Goal: Transaction & Acquisition: Purchase product/service

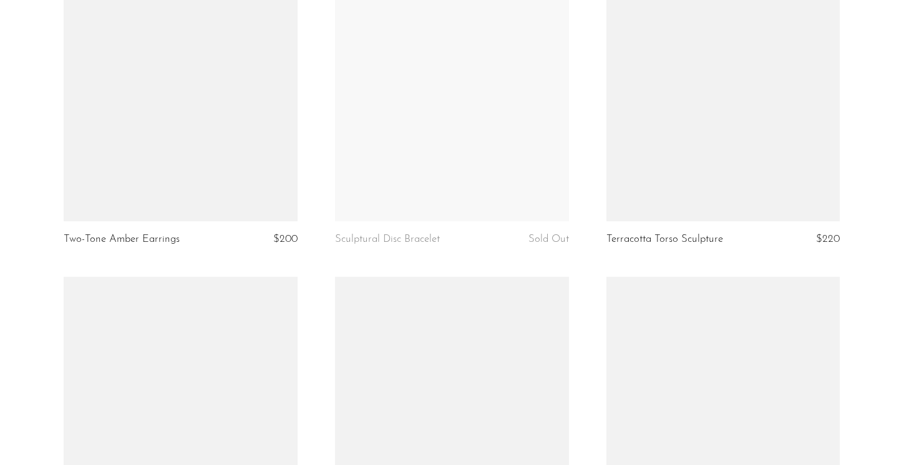
scroll to position [4078, 0]
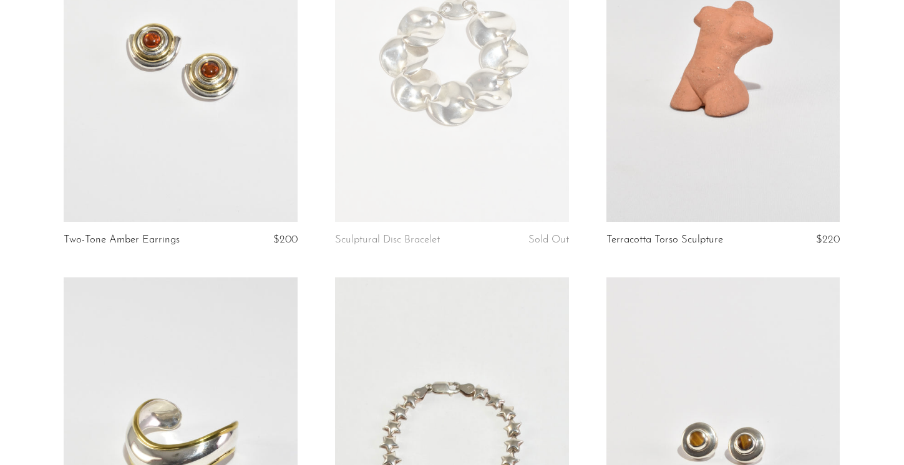
click at [284, 167] on link at bounding box center [181, 58] width 234 height 327
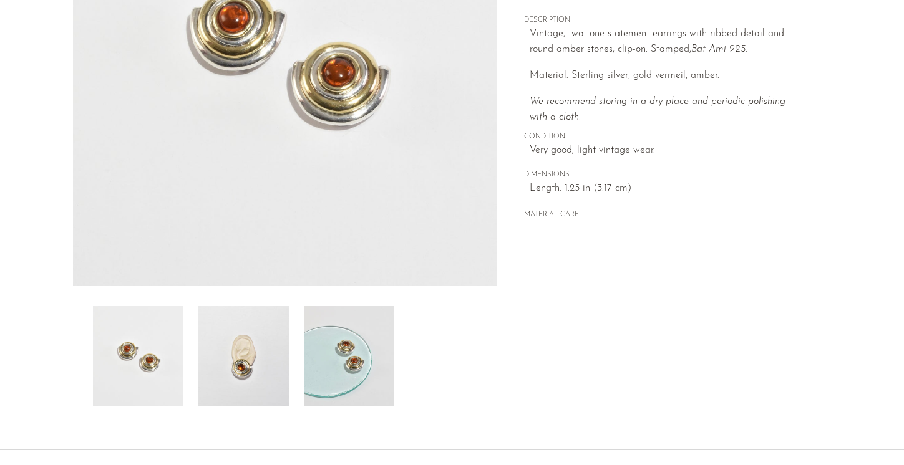
scroll to position [347, 0]
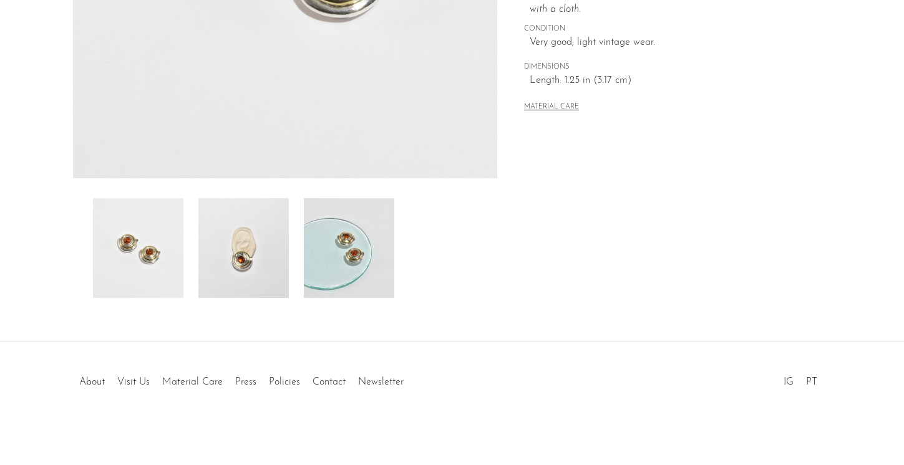
click at [256, 253] on img at bounding box center [243, 248] width 90 height 100
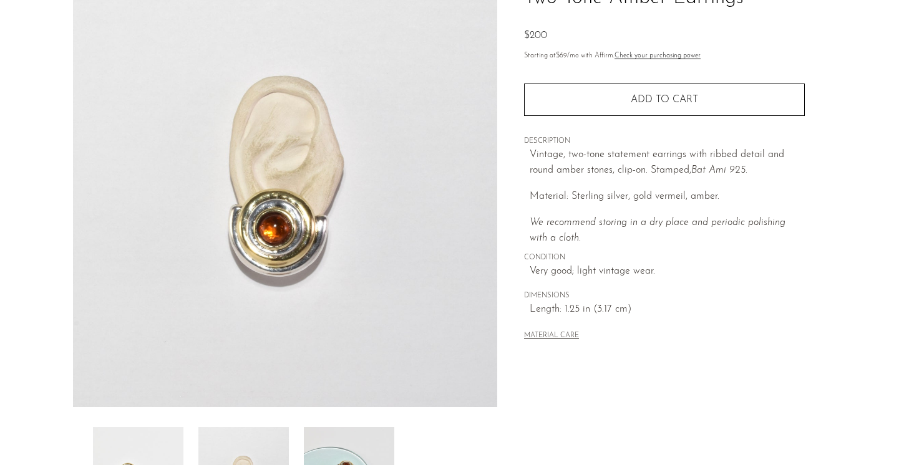
scroll to position [0, 0]
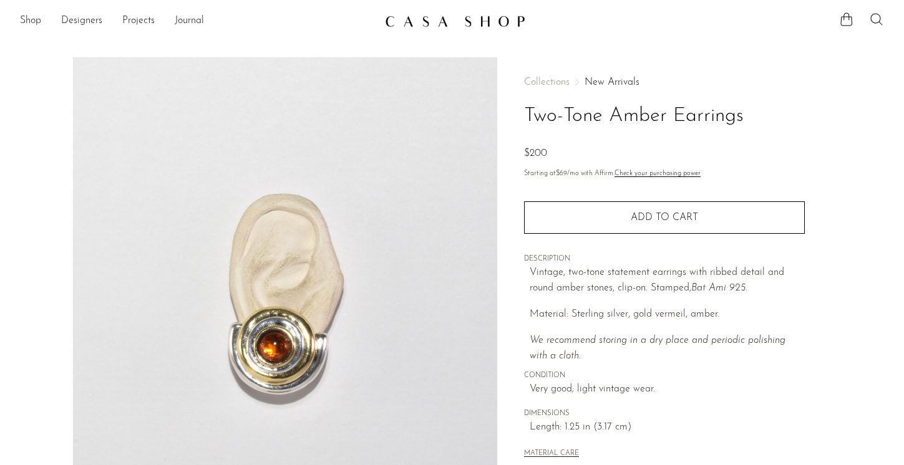
click at [871, 20] on icon at bounding box center [876, 19] width 12 height 12
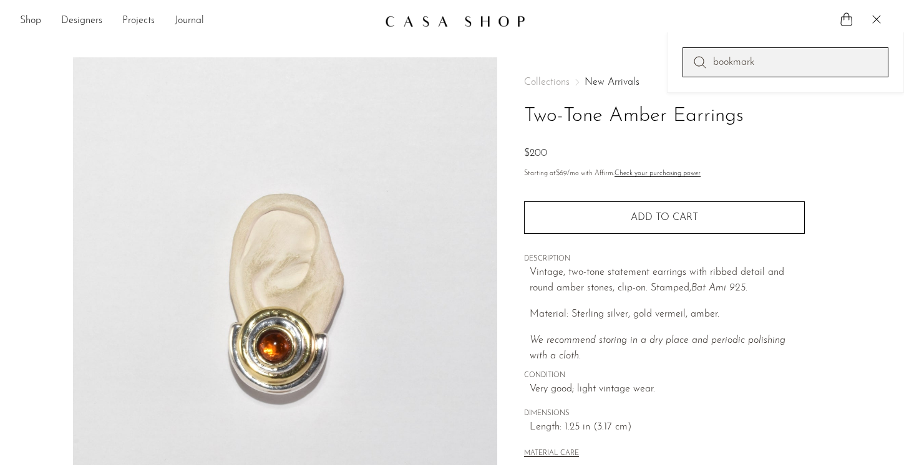
type input "bookmark"
